Goal: Information Seeking & Learning: Learn about a topic

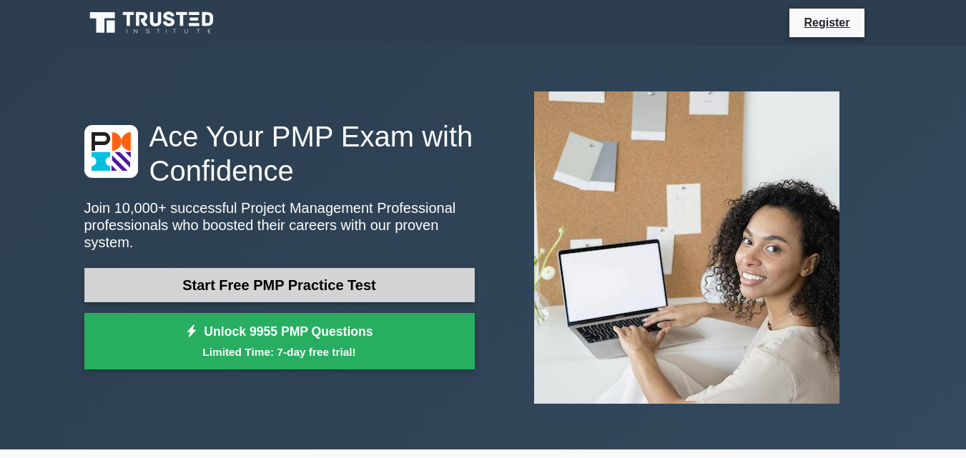
click at [361, 277] on link "Start Free PMP Practice Test" at bounding box center [279, 285] width 390 height 34
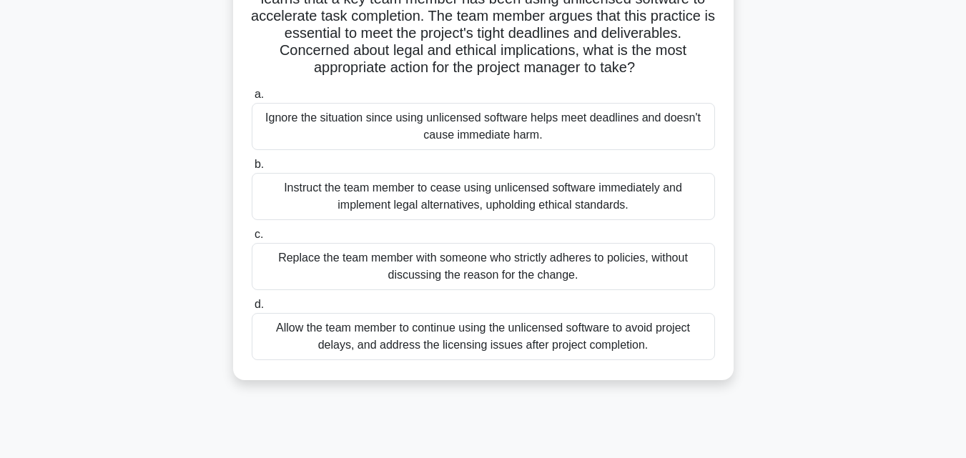
scroll to position [143, 0]
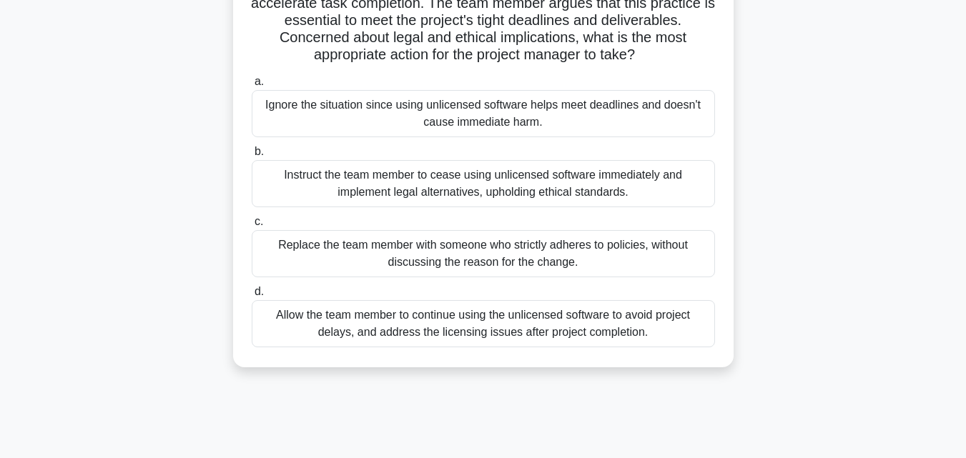
click at [398, 180] on div "Instruct the team member to cease using unlicensed software immediately and imp…" at bounding box center [483, 183] width 463 height 47
click at [252, 157] on input "b. Instruct the team member to cease using unlicensed software immediately and …" at bounding box center [252, 151] width 0 height 9
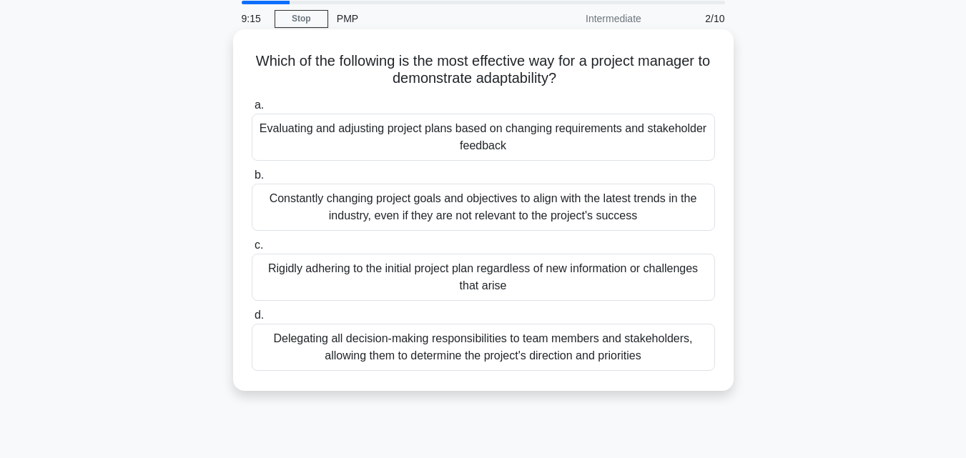
scroll to position [0, 0]
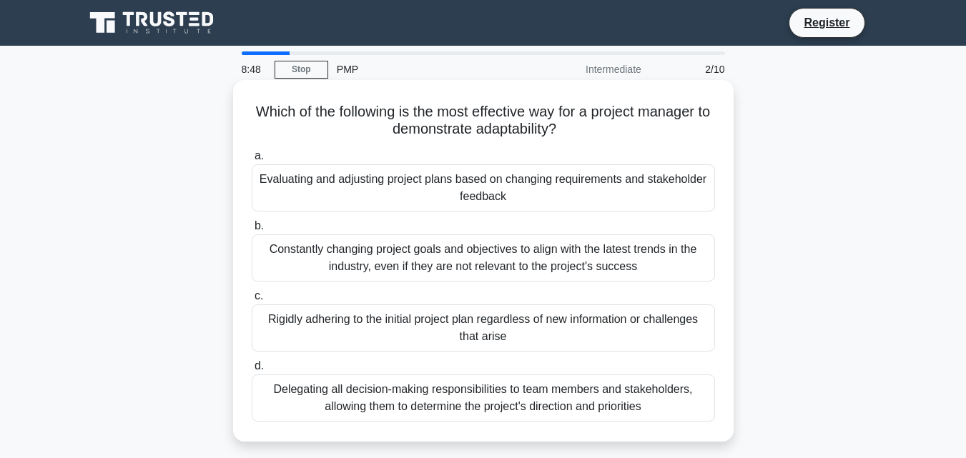
click at [439, 197] on div "Evaluating and adjusting project plans based on changing requirements and stake…" at bounding box center [483, 187] width 463 height 47
click at [252, 161] on input "a. Evaluating and adjusting project plans based on changing requirements and st…" at bounding box center [252, 156] width 0 height 9
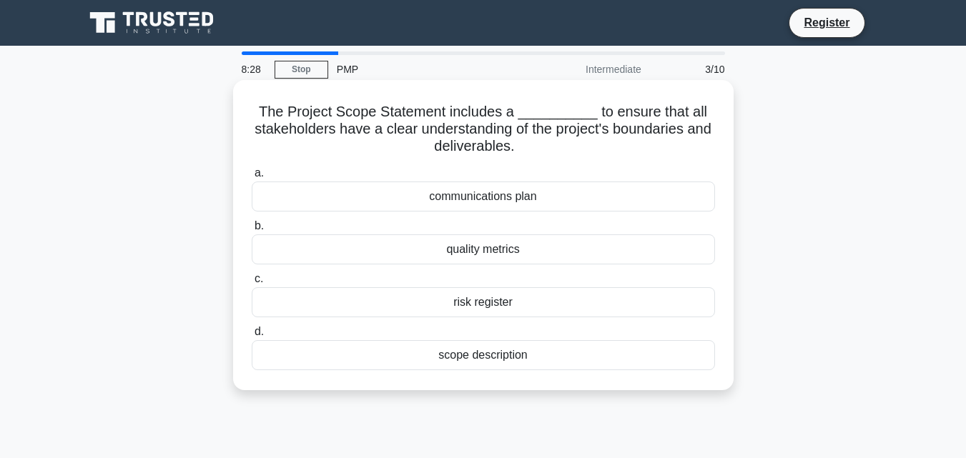
click at [502, 202] on div "communications plan" at bounding box center [483, 197] width 463 height 30
click at [252, 178] on input "a. communications plan" at bounding box center [252, 173] width 0 height 9
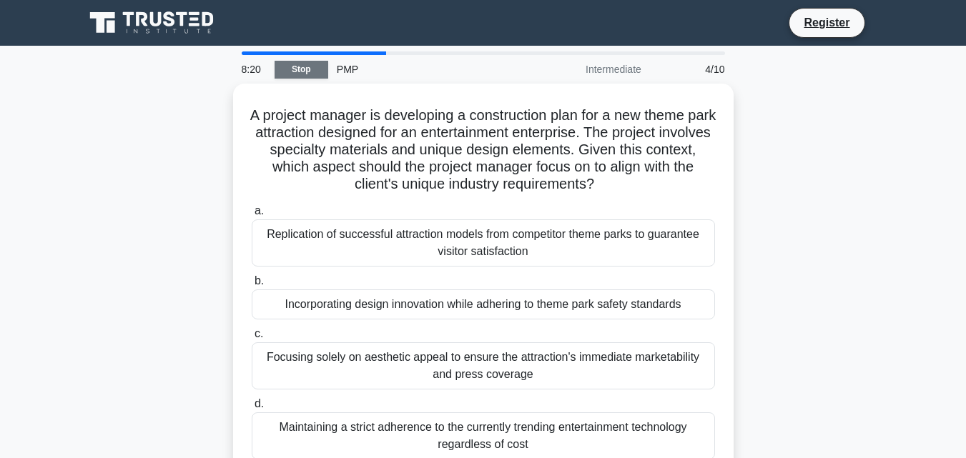
click at [307, 69] on link "Stop" at bounding box center [302, 70] width 54 height 18
